Goal: Find specific page/section: Find specific page/section

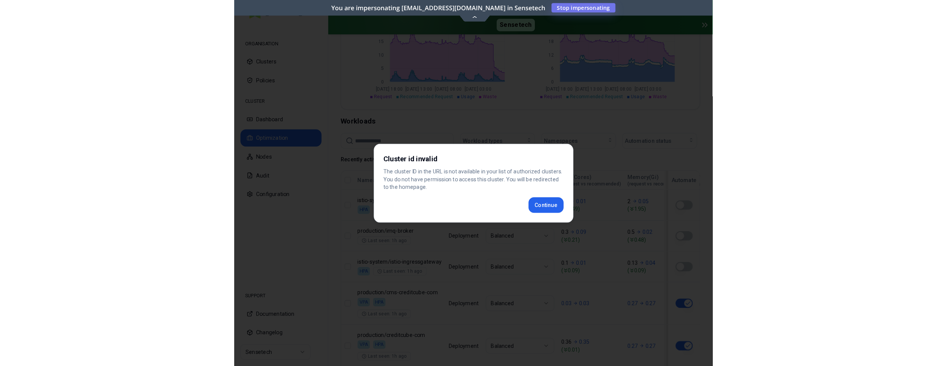
scroll to position [224, 0]
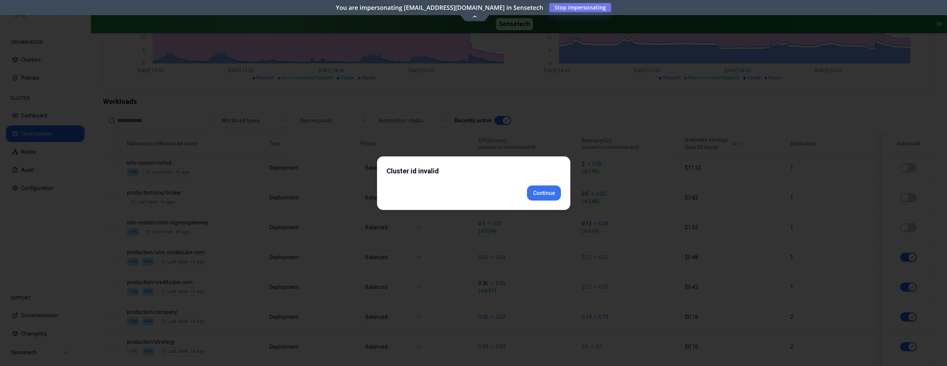
click at [463, 205] on div "Cluster id invalid Continue" at bounding box center [473, 183] width 193 height 54
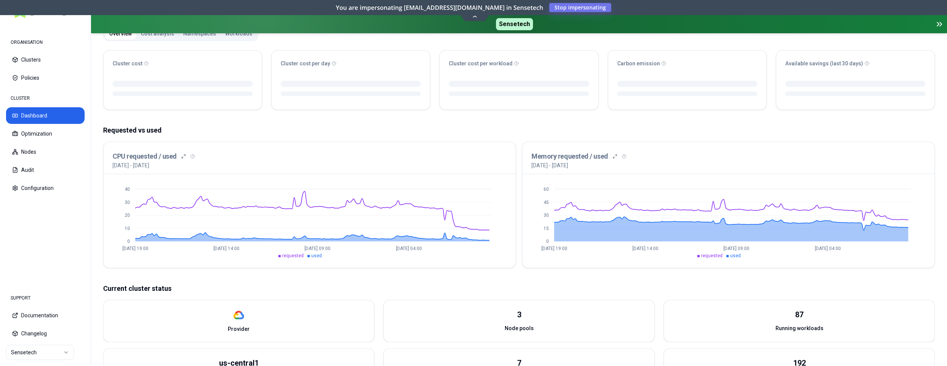
scroll to position [77, 0]
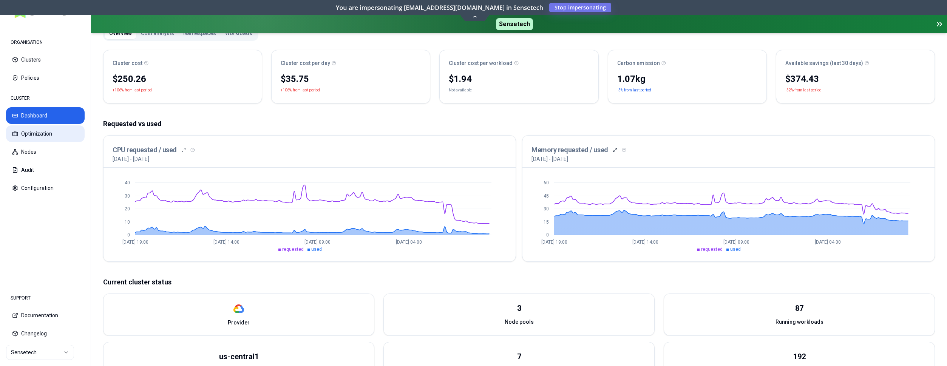
click at [54, 135] on button "Optimization" at bounding box center [45, 133] width 79 height 17
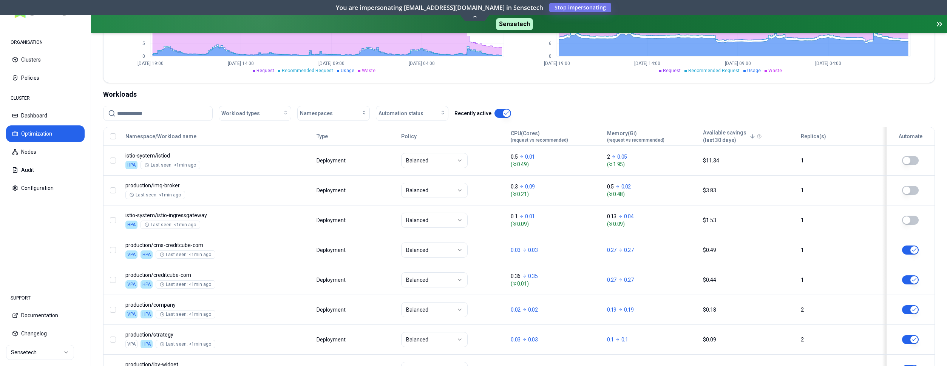
scroll to position [39, 0]
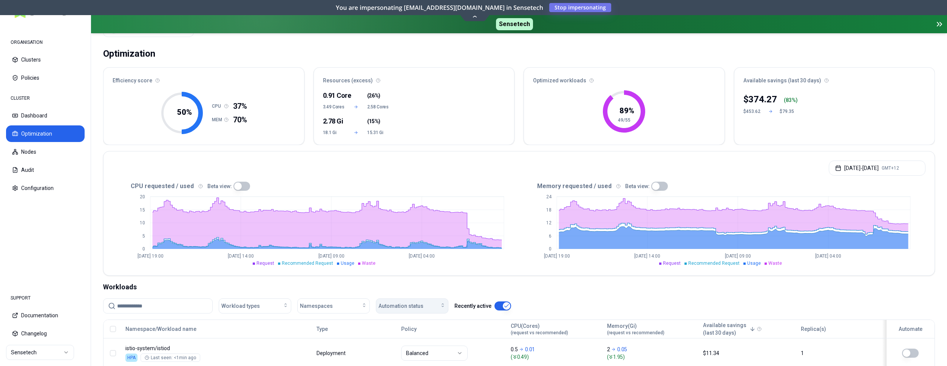
click at [434, 303] on div "Automation status" at bounding box center [412, 306] width 67 height 8
click at [418, 320] on div "on" at bounding box center [414, 323] width 72 height 12
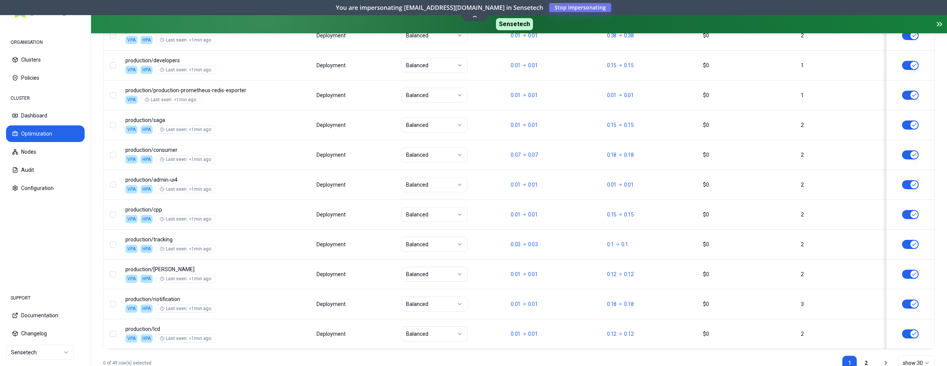
scroll to position [946, 0]
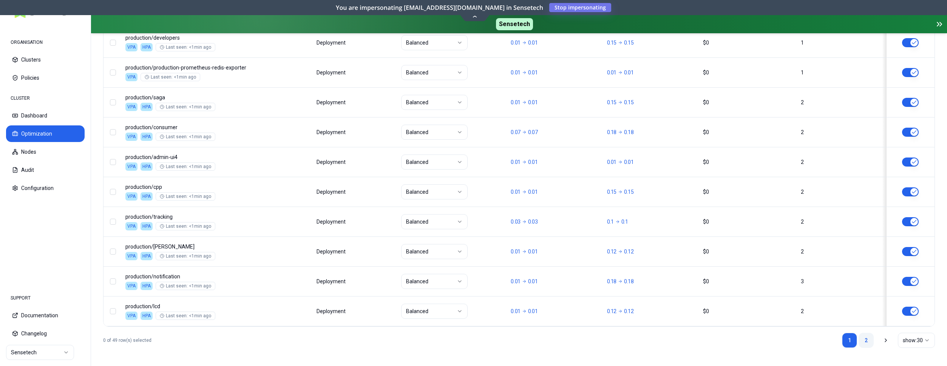
click at [463, 338] on link "2" at bounding box center [866, 340] width 15 height 15
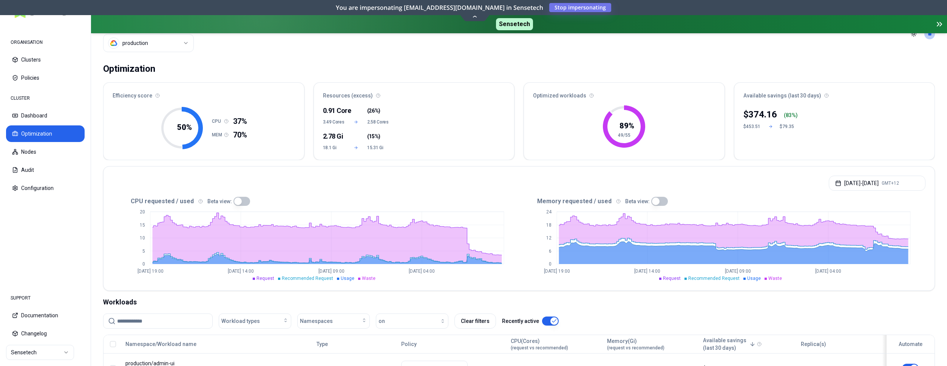
scroll to position [0, 0]
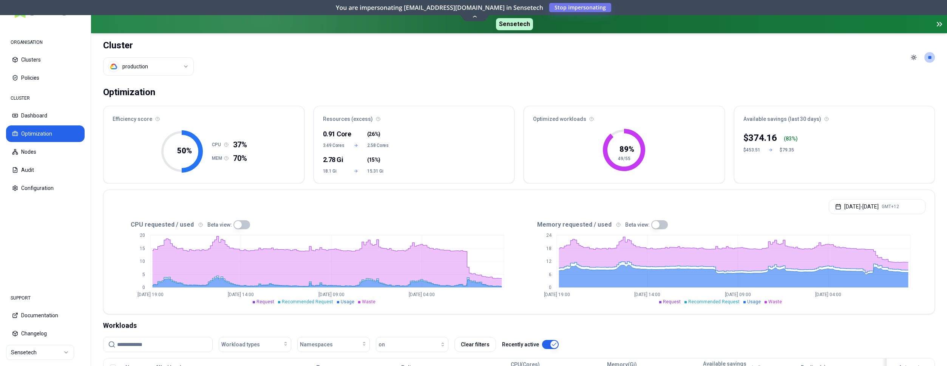
click at [164, 65] on html "ORGANISATION Clusters Policies CLUSTER Dashboard Optimization Nodes Audit Confi…" at bounding box center [473, 183] width 947 height 366
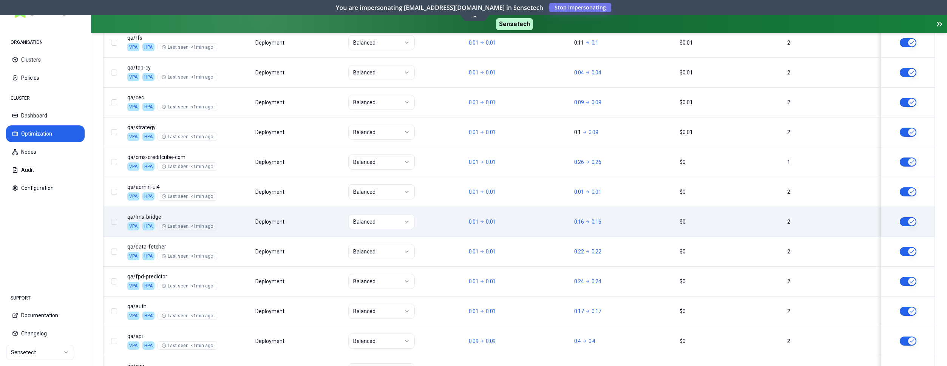
scroll to position [946, 0]
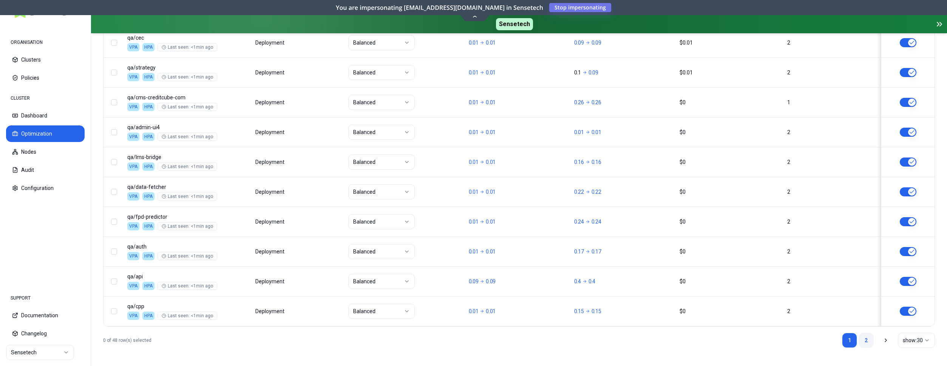
click at [463, 337] on link "2" at bounding box center [866, 340] width 15 height 15
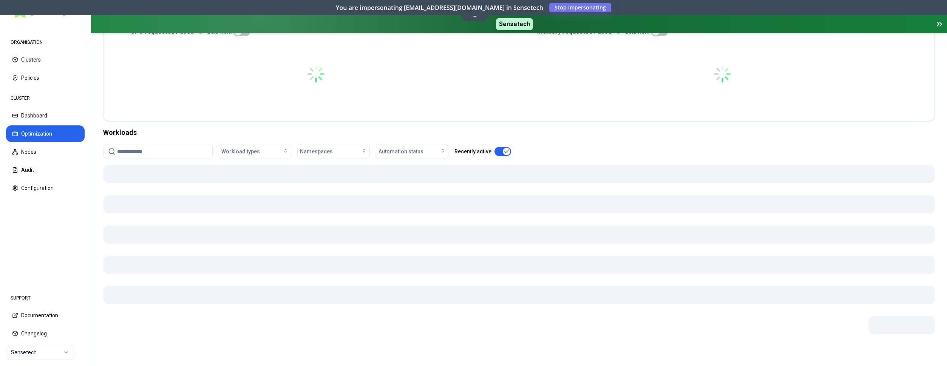
scroll to position [193, 0]
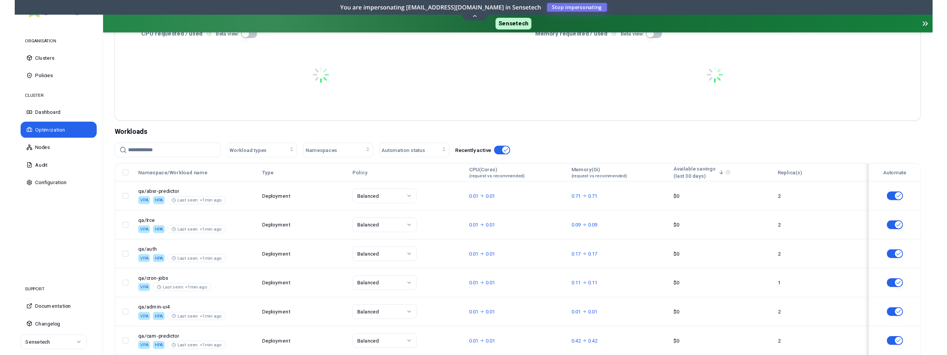
scroll to position [193, 0]
